Goal: Task Accomplishment & Management: Manage account settings

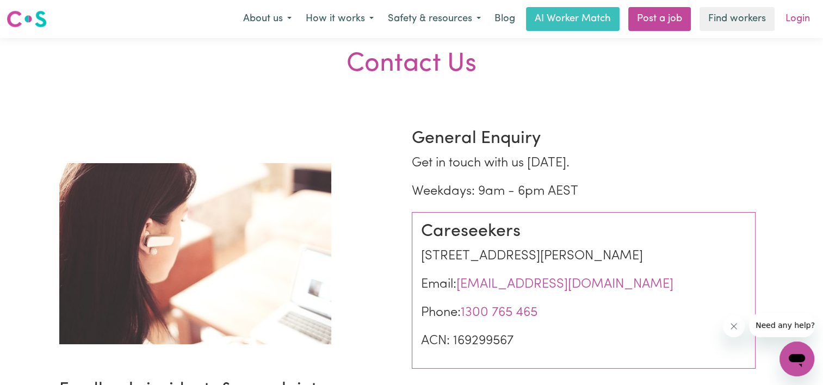
click at [789, 18] on link "Login" at bounding box center [798, 19] width 38 height 24
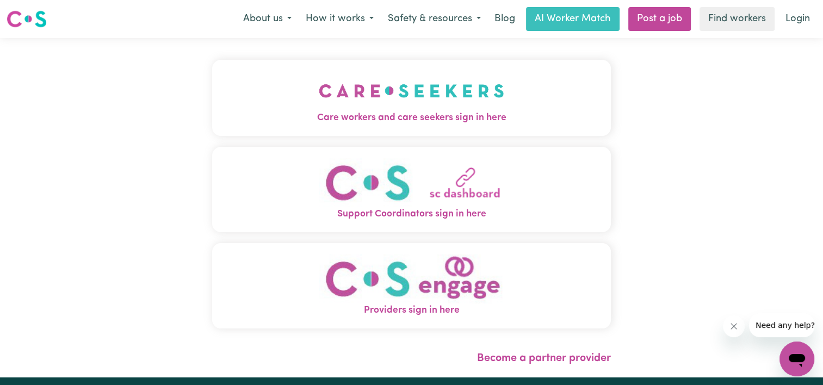
click at [411, 291] on img "Providers sign in here" at bounding box center [411, 278] width 185 height 49
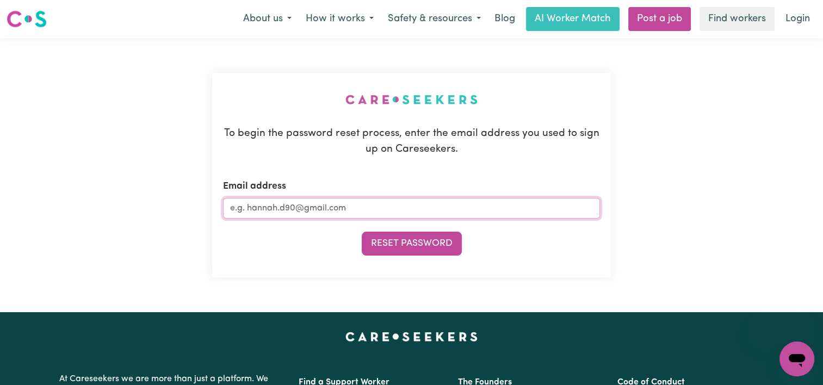
click at [380, 213] on input "Email address" at bounding box center [411, 208] width 377 height 21
type input "snellphill@"
